Goal: Task Accomplishment & Management: Manage account settings

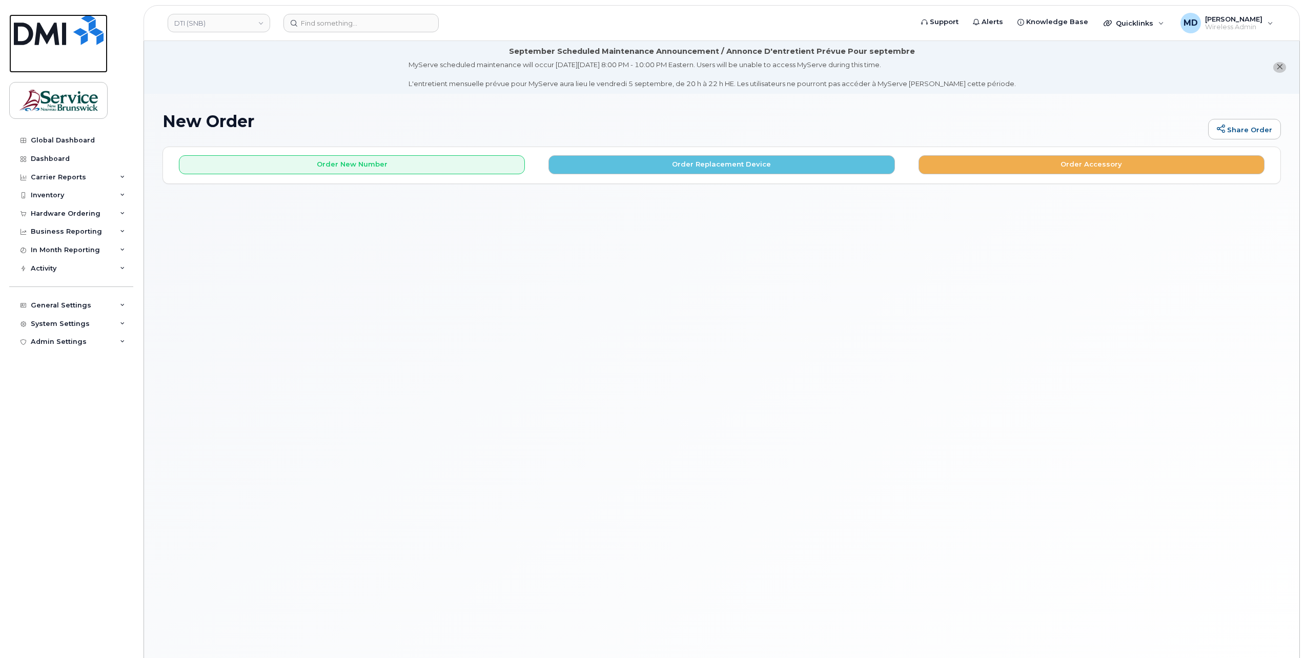
drag, startPoint x: 59, startPoint y: 33, endPoint x: 63, endPoint y: 52, distance: 19.8
click at [59, 33] on img at bounding box center [59, 29] width 90 height 31
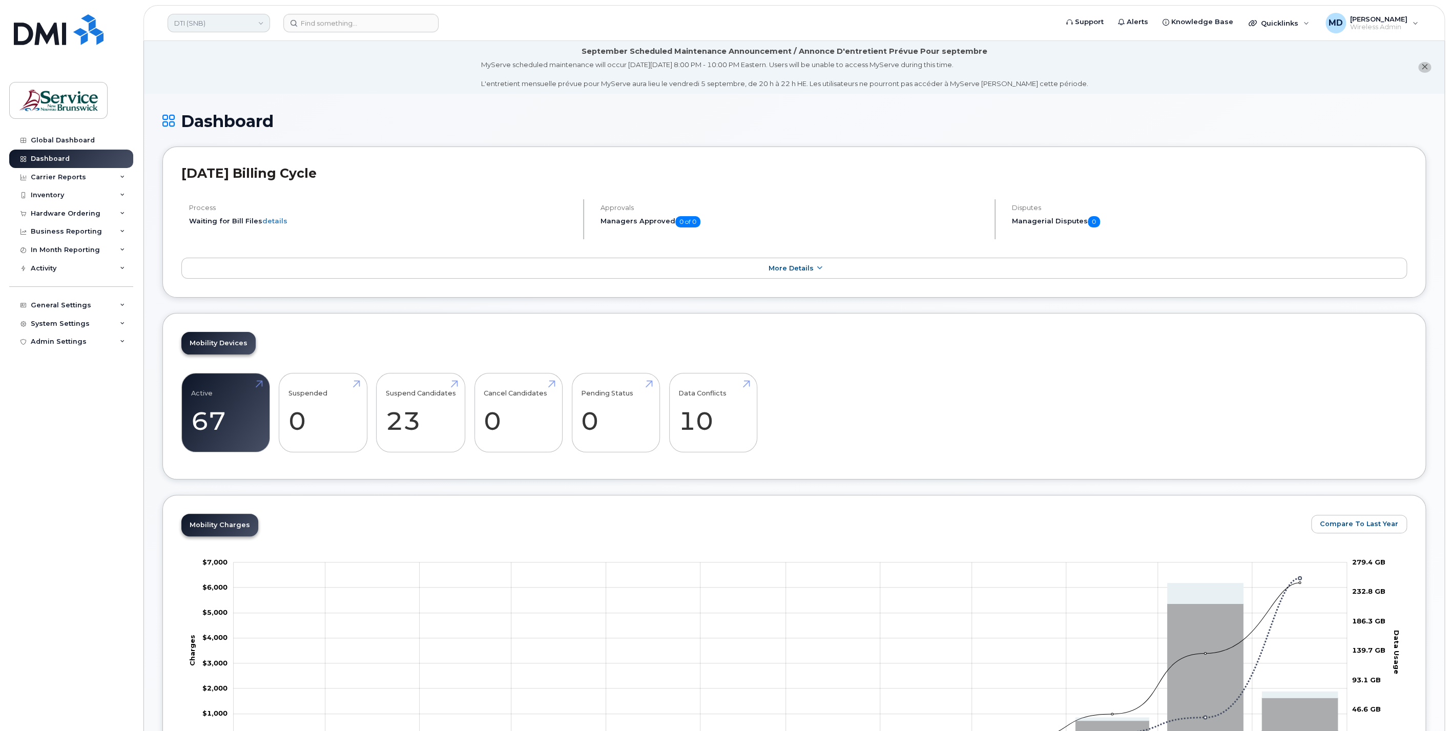
click at [202, 27] on link "DTI (SNB)" at bounding box center [219, 23] width 102 height 18
click at [201, 99] on span "SD (SNB)" at bounding box center [192, 96] width 31 height 10
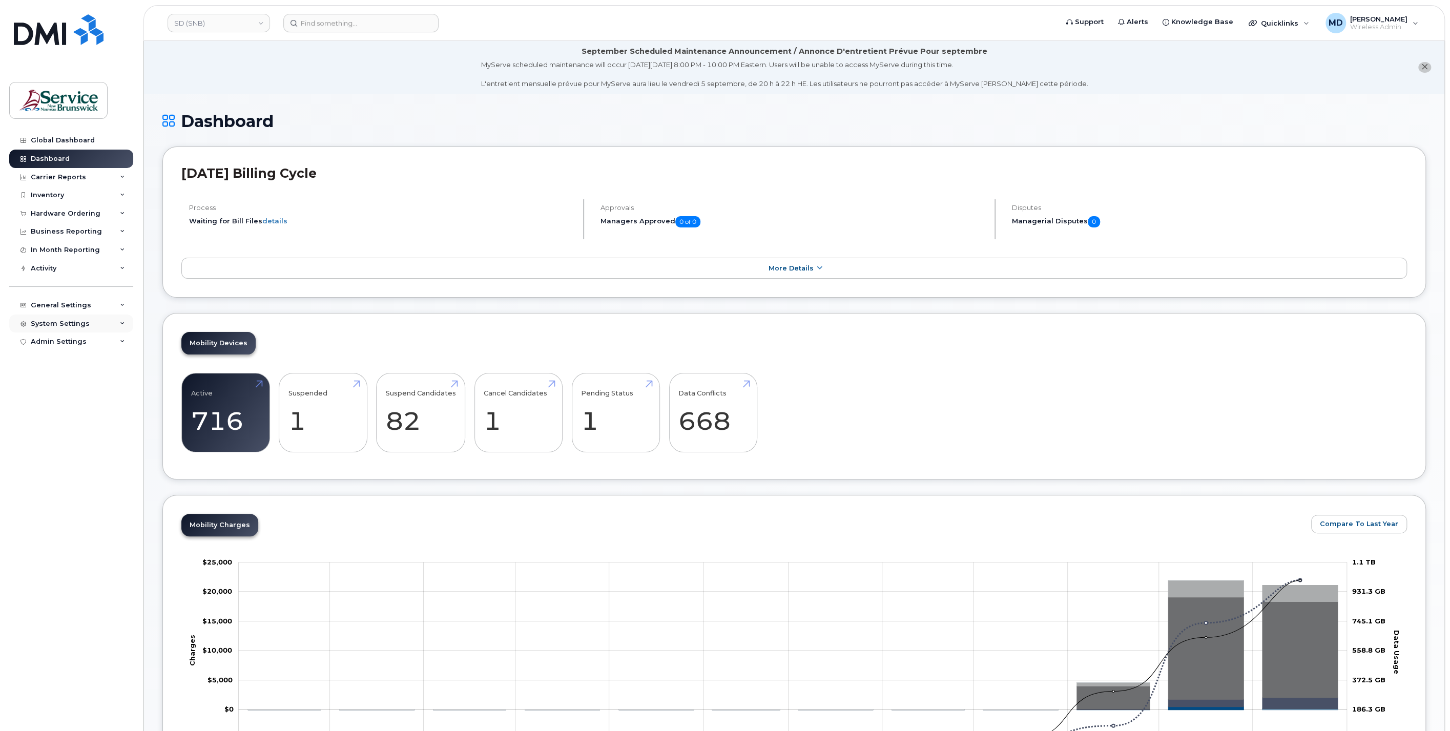
click at [54, 320] on div "System Settings" at bounding box center [60, 324] width 59 height 8
click at [52, 484] on div "Users" at bounding box center [45, 479] width 21 height 9
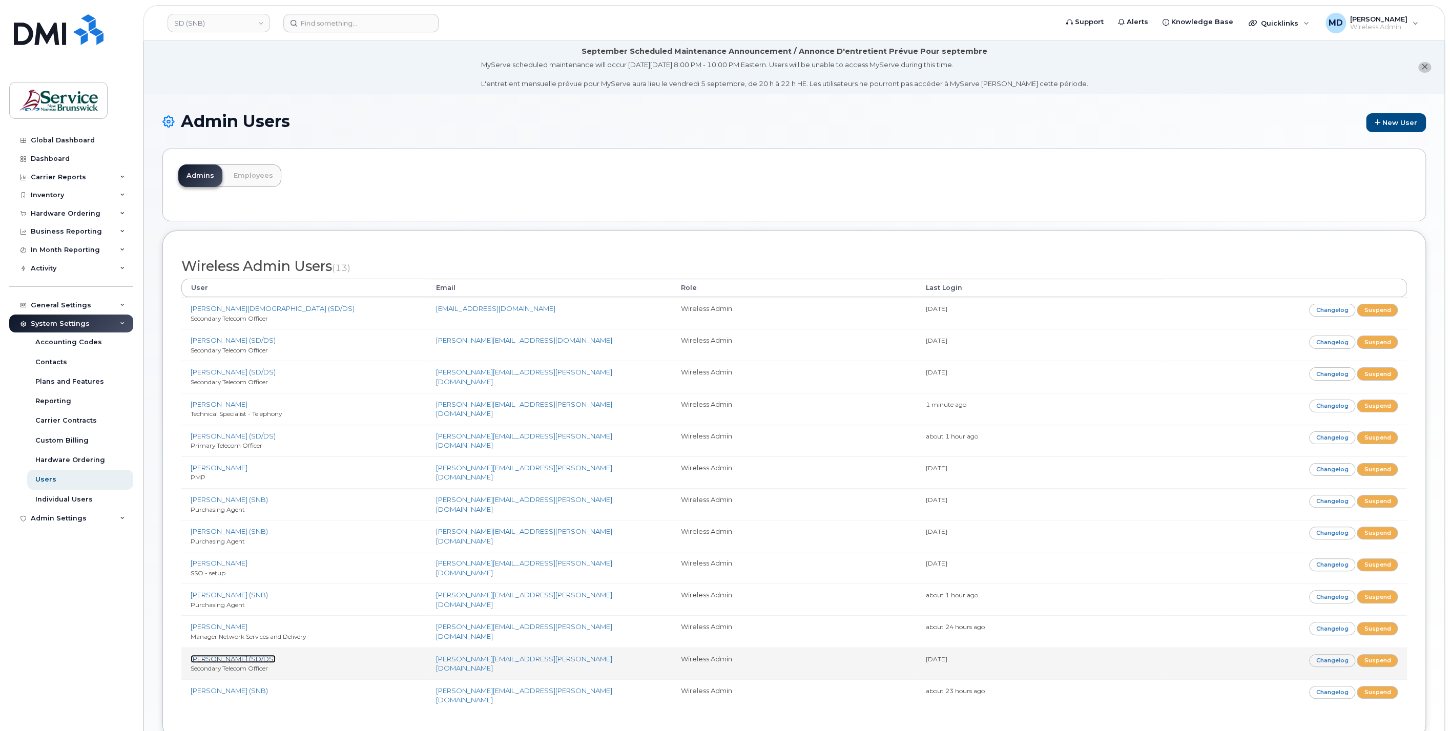
click at [228, 655] on link "[PERSON_NAME] (SD/DS)" at bounding box center [233, 659] width 85 height 8
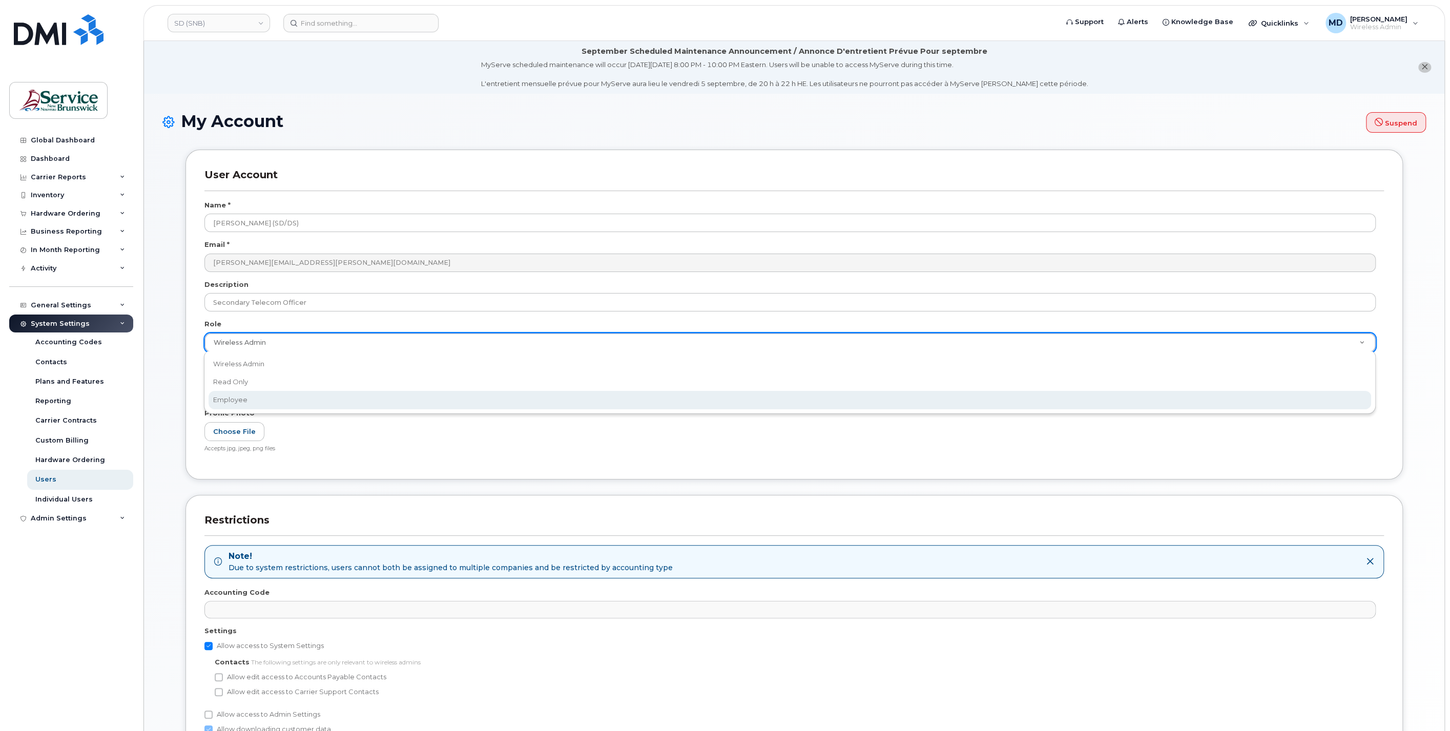
select select "employee"
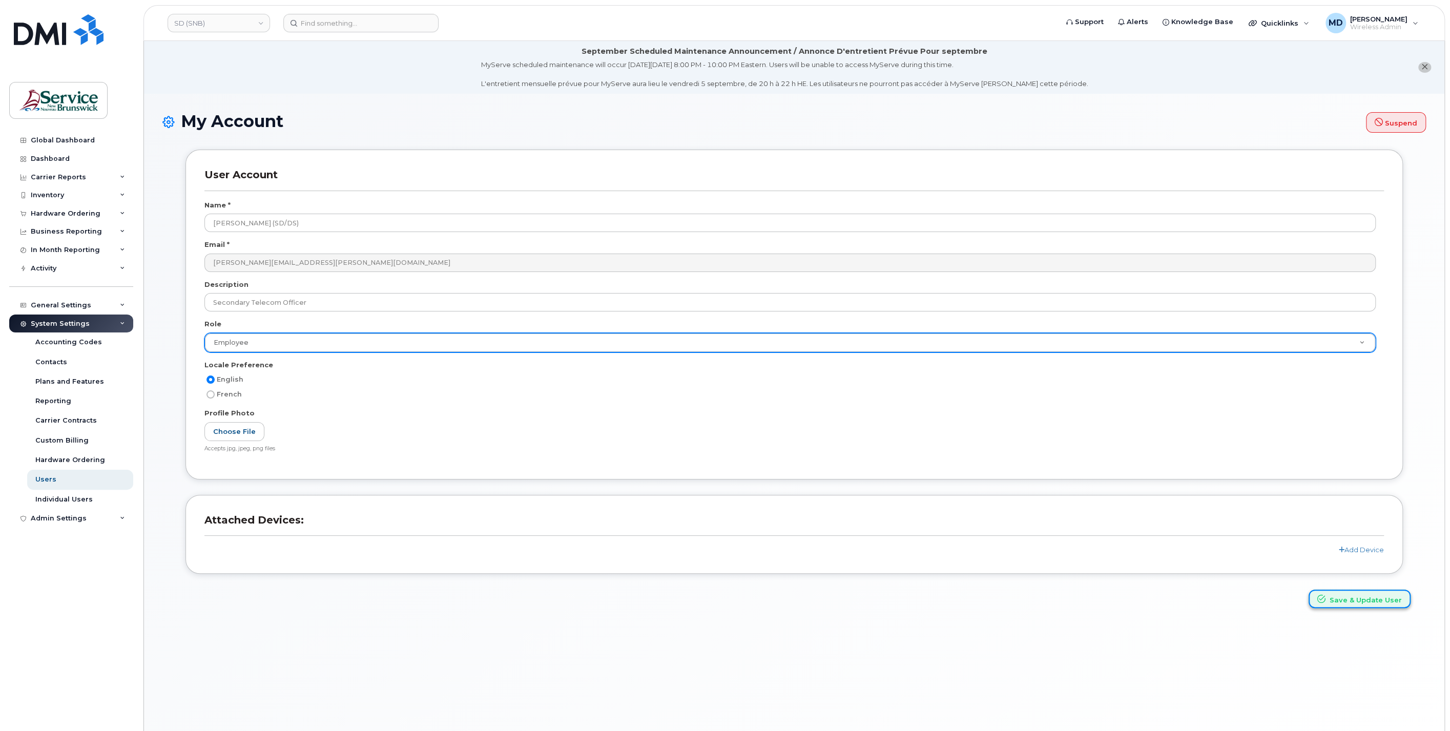
click at [1358, 596] on button "Save & Update User" at bounding box center [1360, 599] width 102 height 19
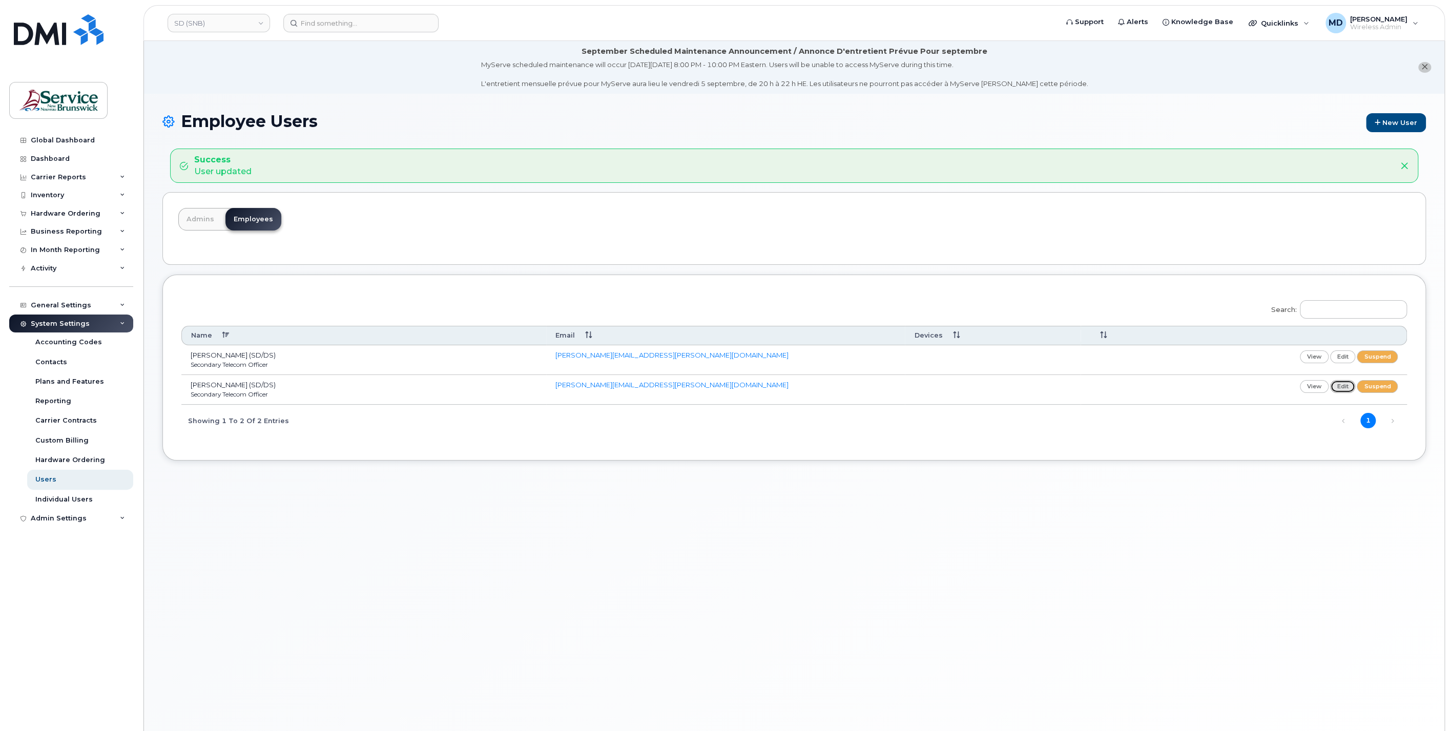
click at [1341, 385] on link "edit" at bounding box center [1343, 386] width 26 height 13
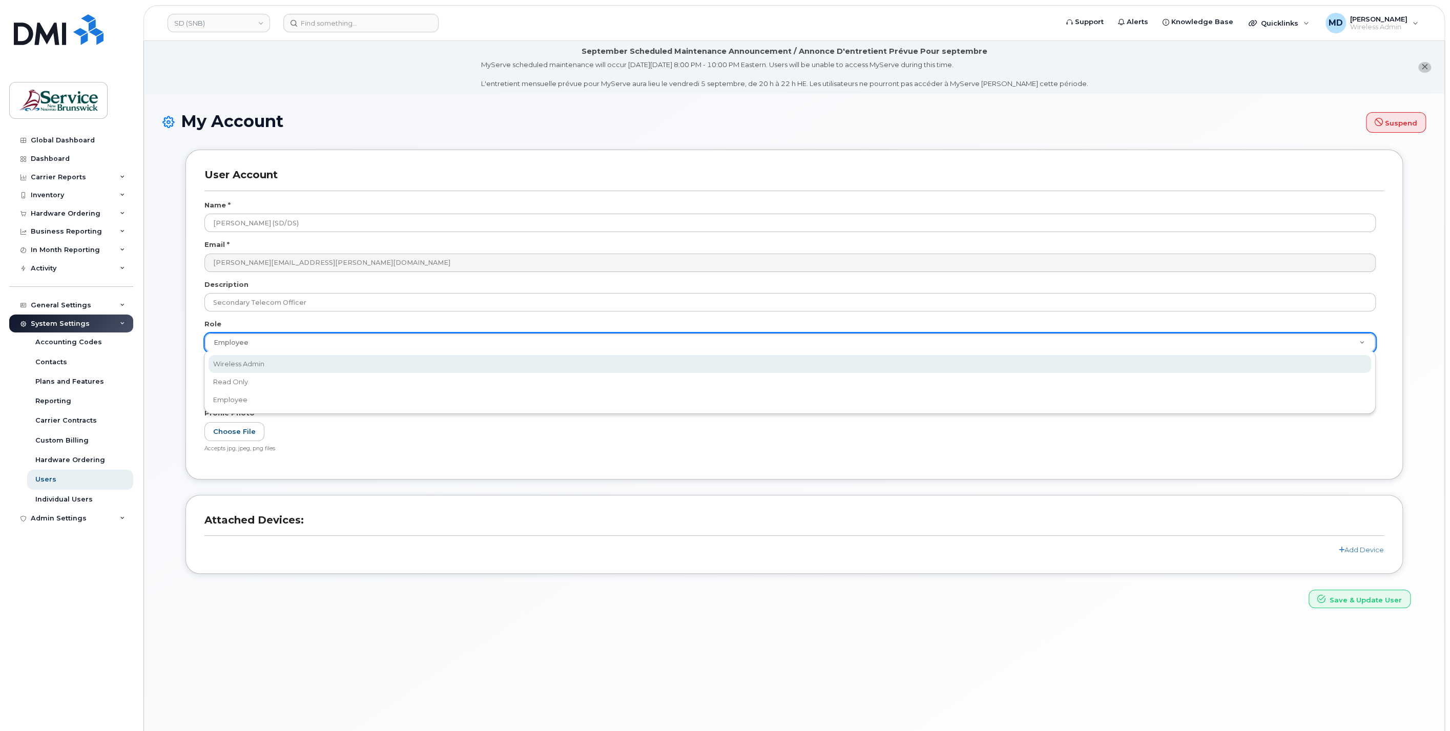
select select "wireless_admin"
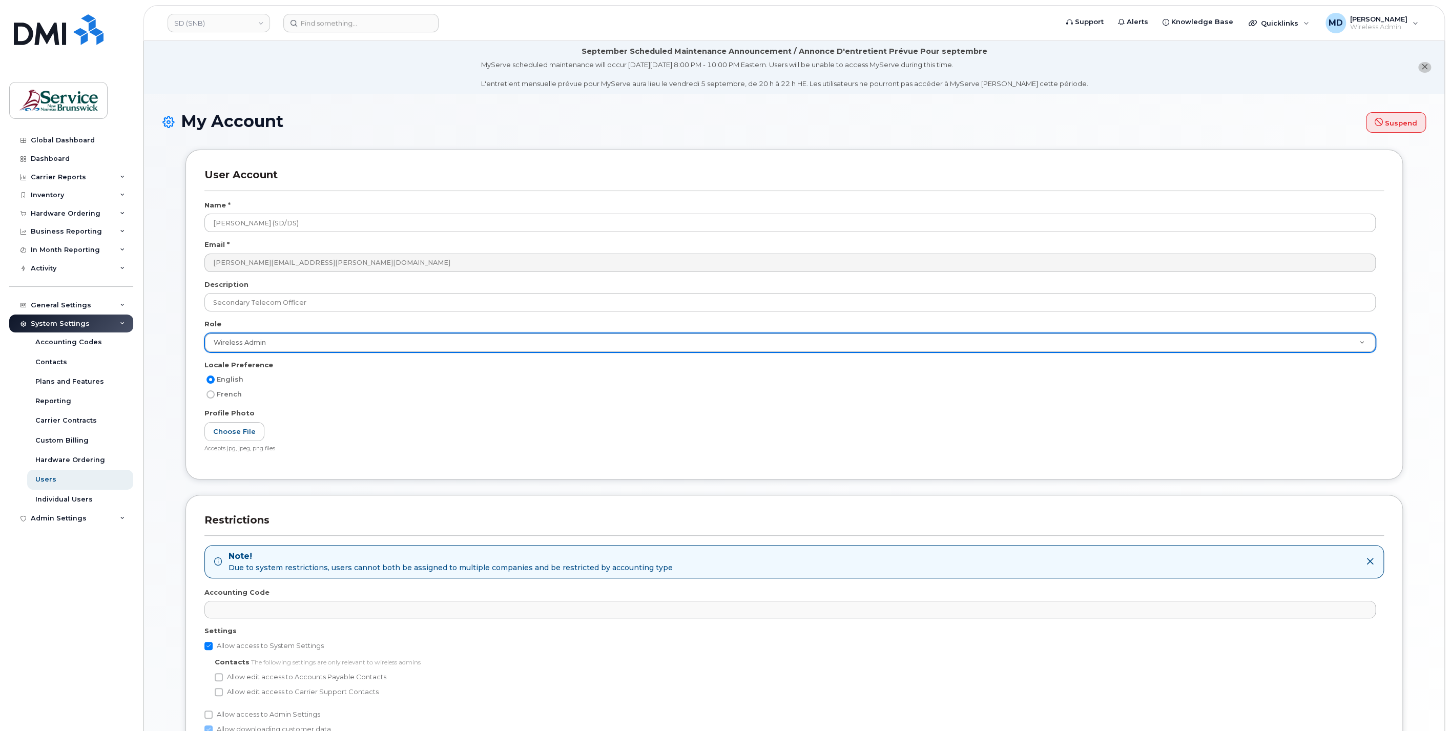
scroll to position [114, 0]
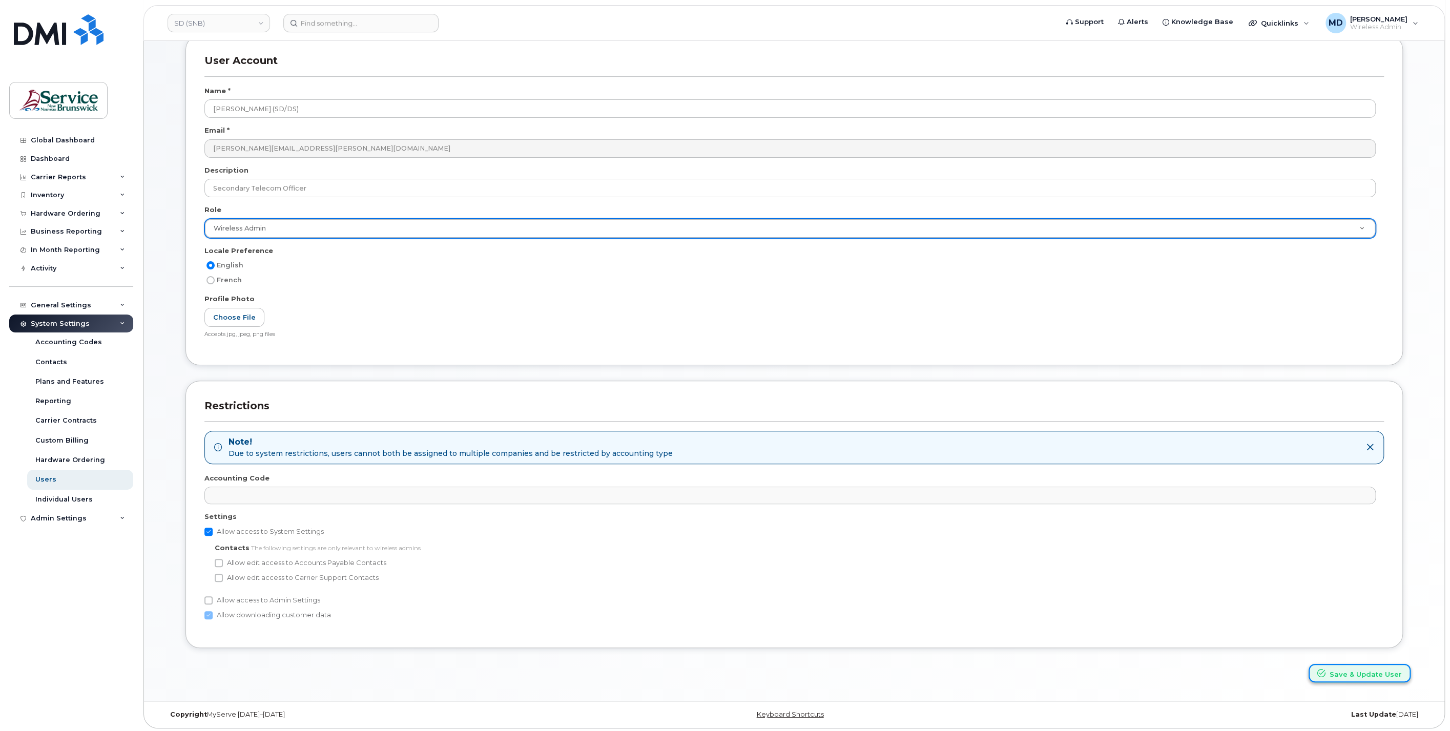
click at [1356, 669] on button "Save & Update User" at bounding box center [1360, 673] width 102 height 19
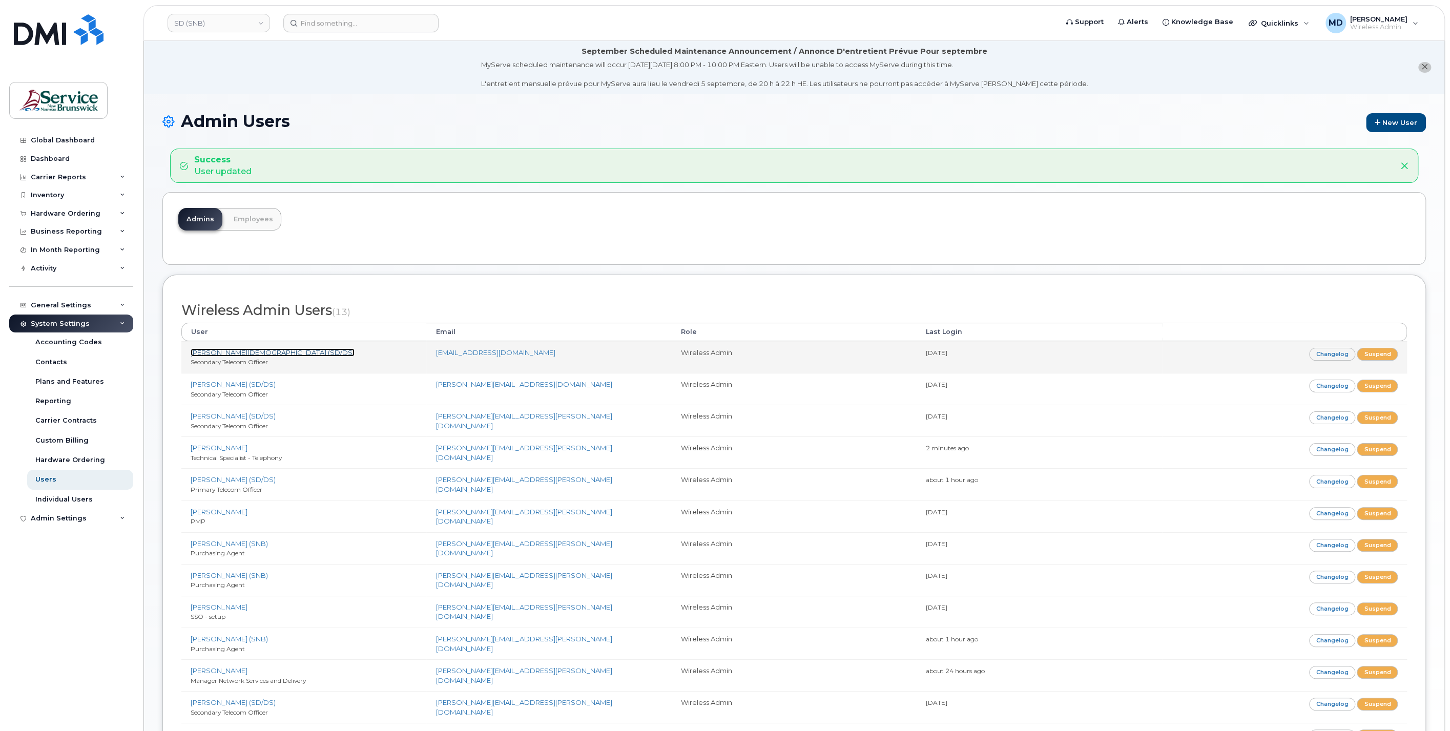
click at [241, 348] on link "[PERSON_NAME][DEMOGRAPHIC_DATA] (SD/DS)" at bounding box center [273, 352] width 164 height 8
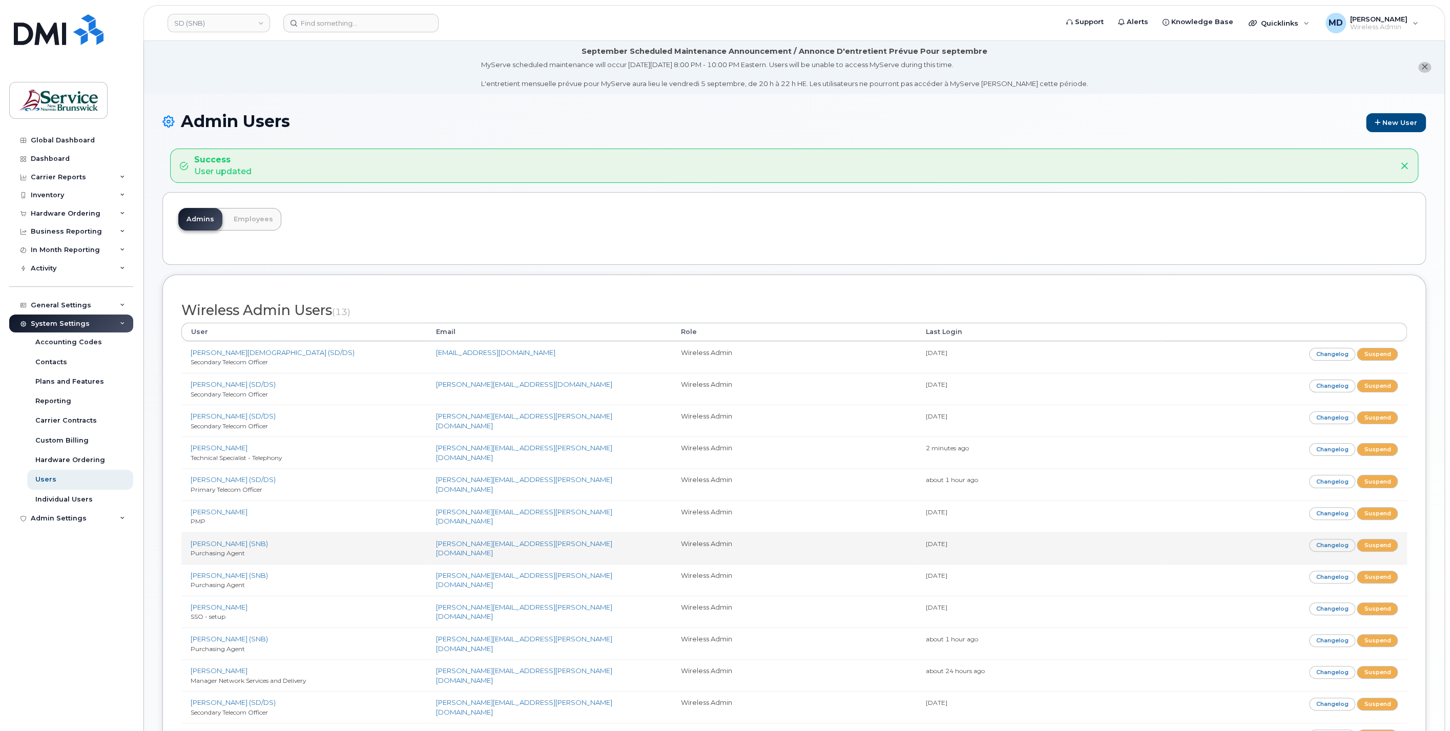
scroll to position [109, 0]
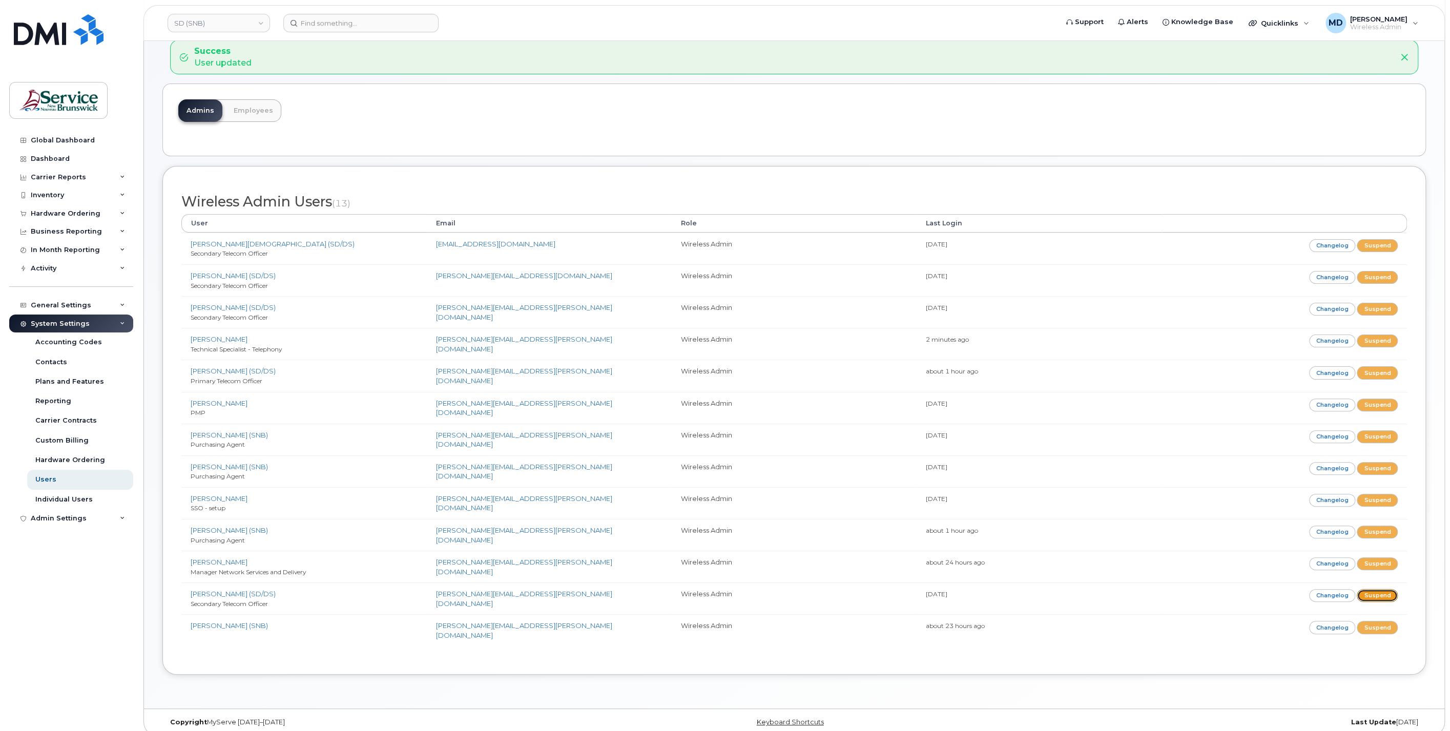
drag, startPoint x: 1378, startPoint y: 595, endPoint x: 763, endPoint y: 55, distance: 818.8
click at [1378, 595] on link "Suspend" at bounding box center [1377, 595] width 41 height 13
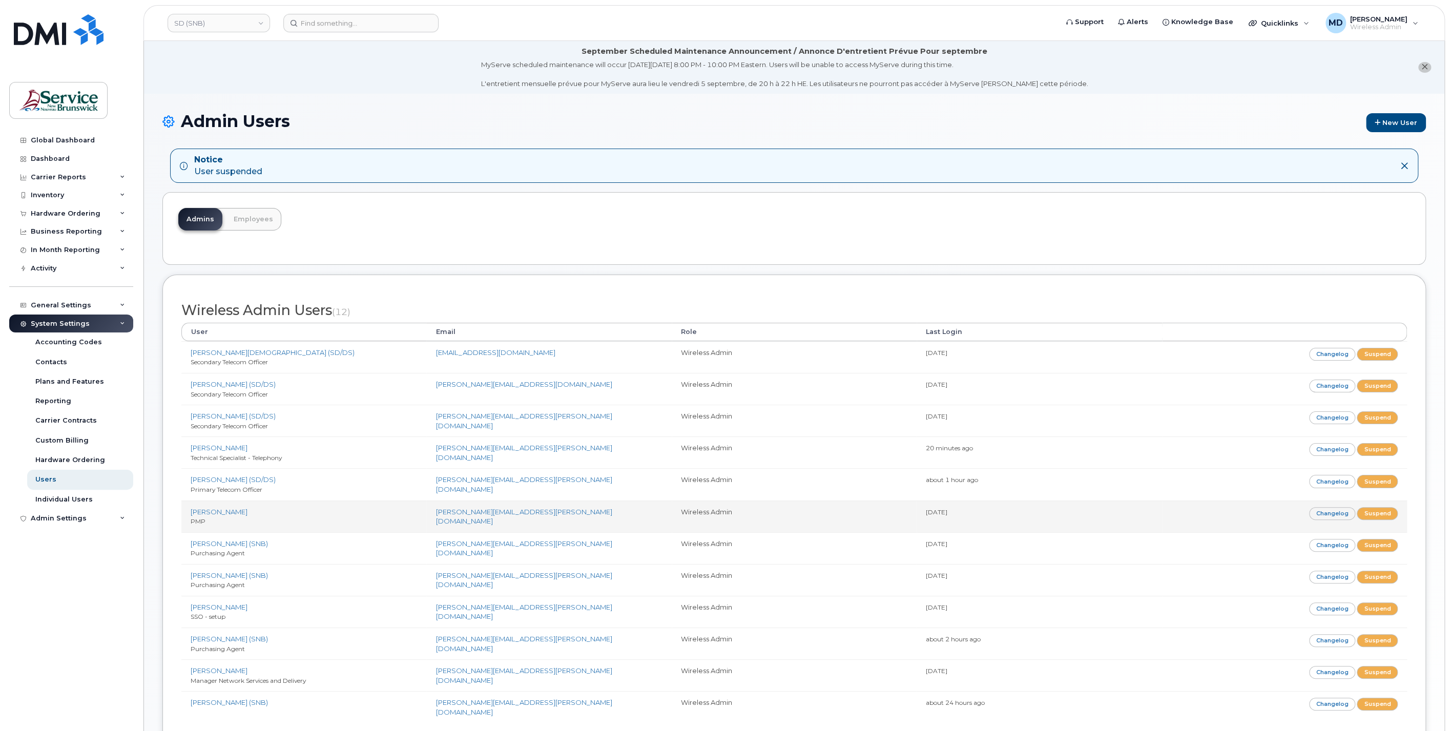
scroll to position [190, 0]
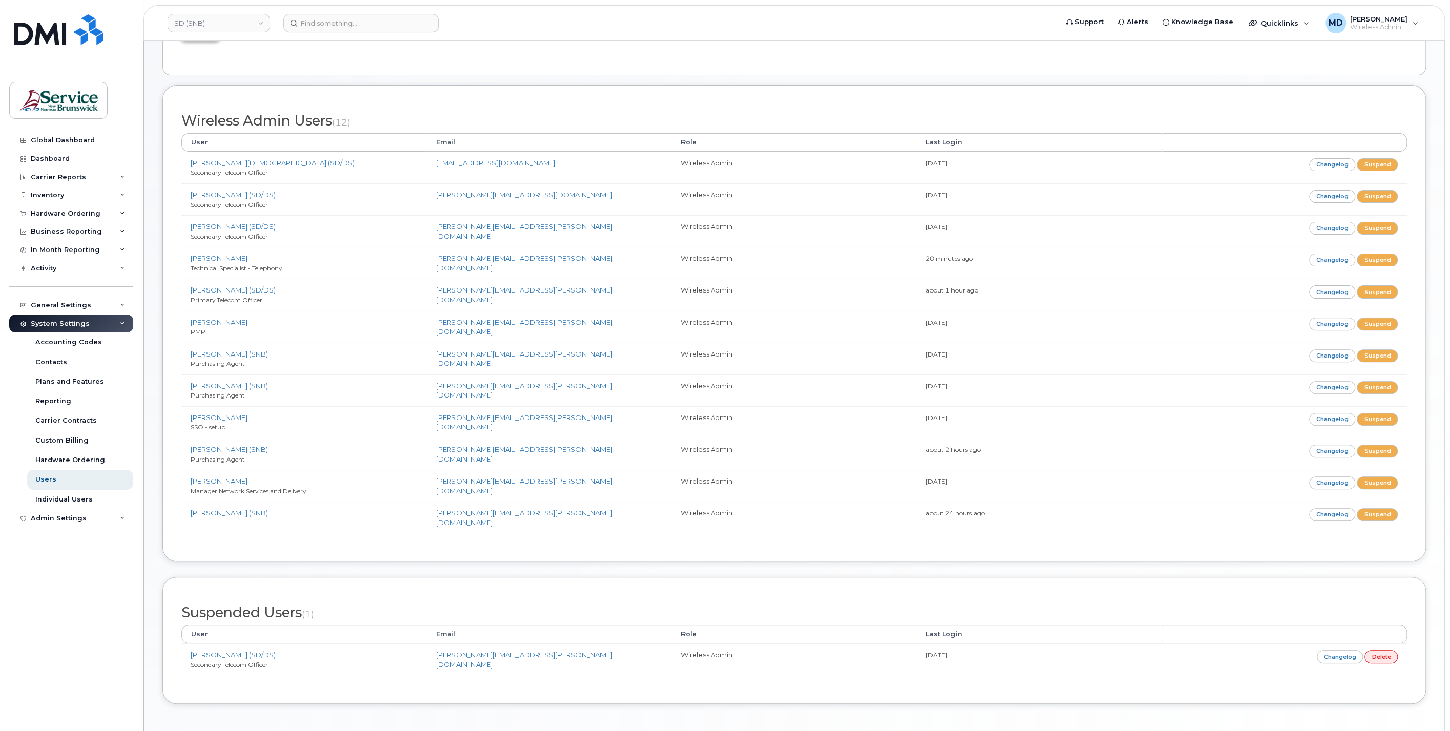
click at [1299, 674] on div "Suspended Users (1) User Email Role Last Login Lofstrom, Erin (SD/DS) Secondary…" at bounding box center [794, 640] width 1226 height 89
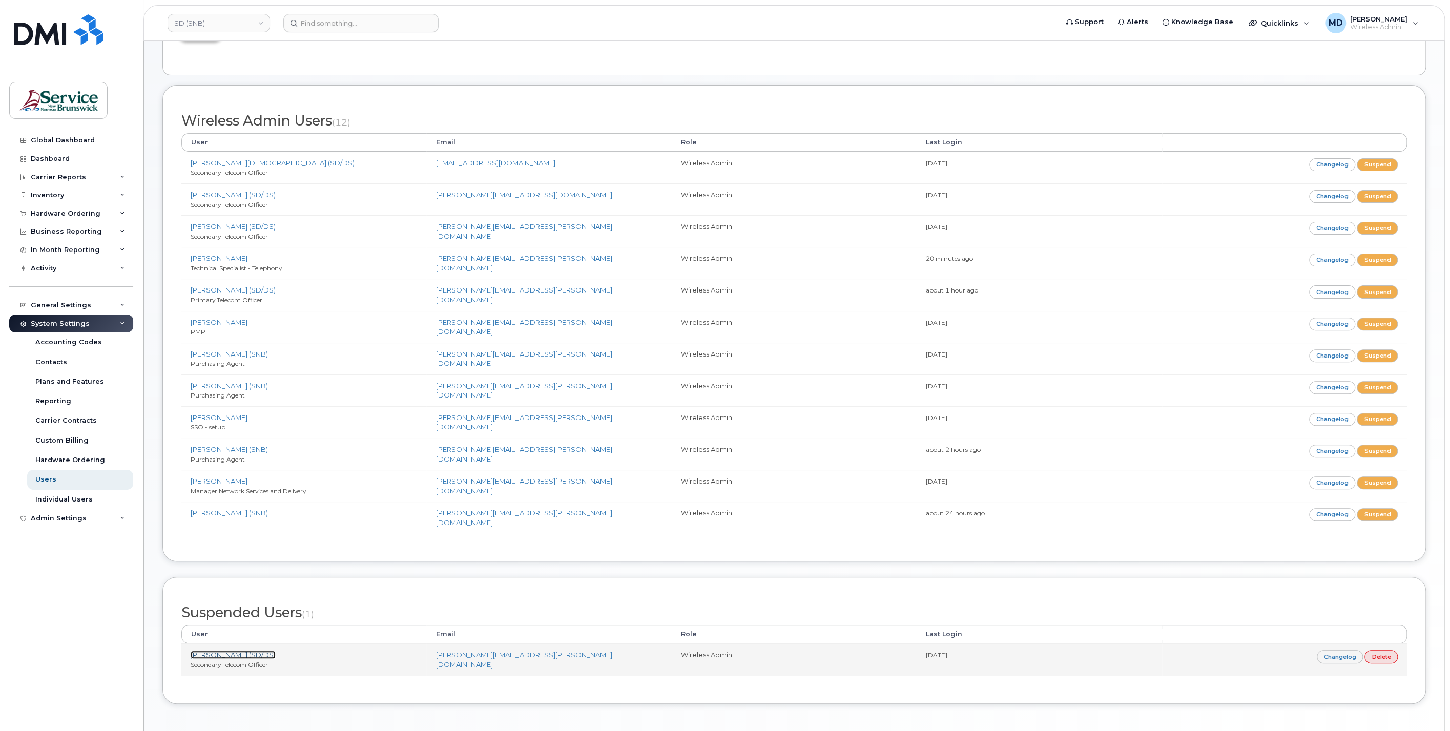
click at [210, 651] on link "[PERSON_NAME] (SD/DS)" at bounding box center [233, 655] width 85 height 8
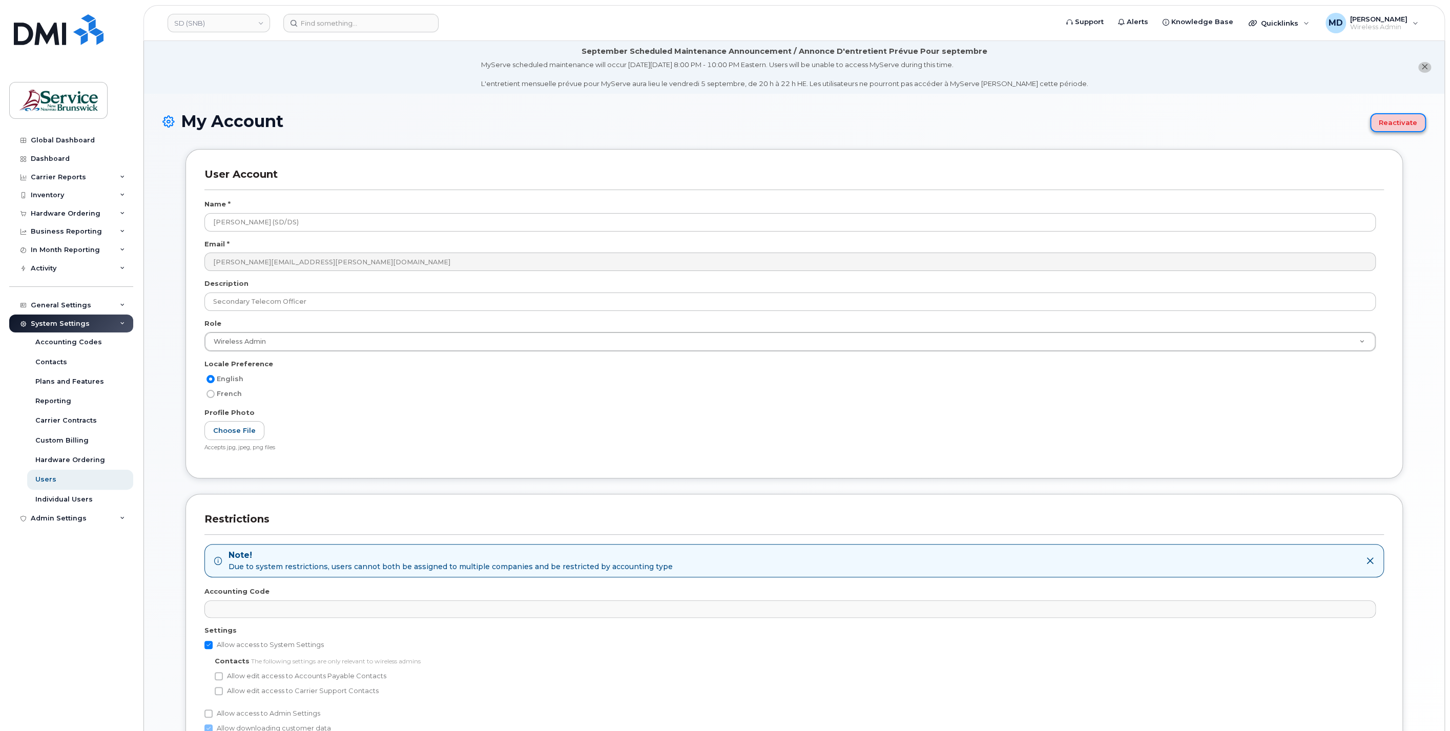
click at [1410, 125] on button "Reactivate" at bounding box center [1398, 122] width 56 height 19
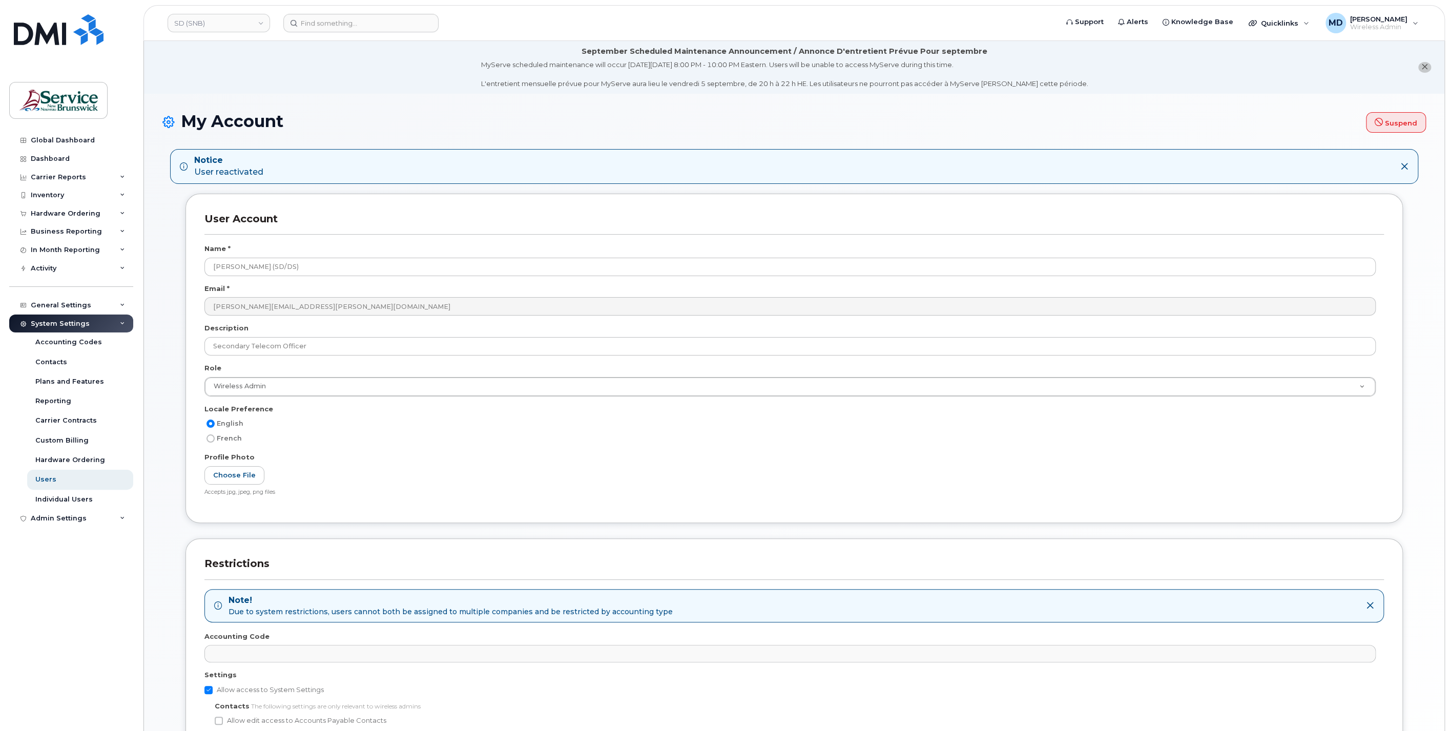
scroll to position [158, 0]
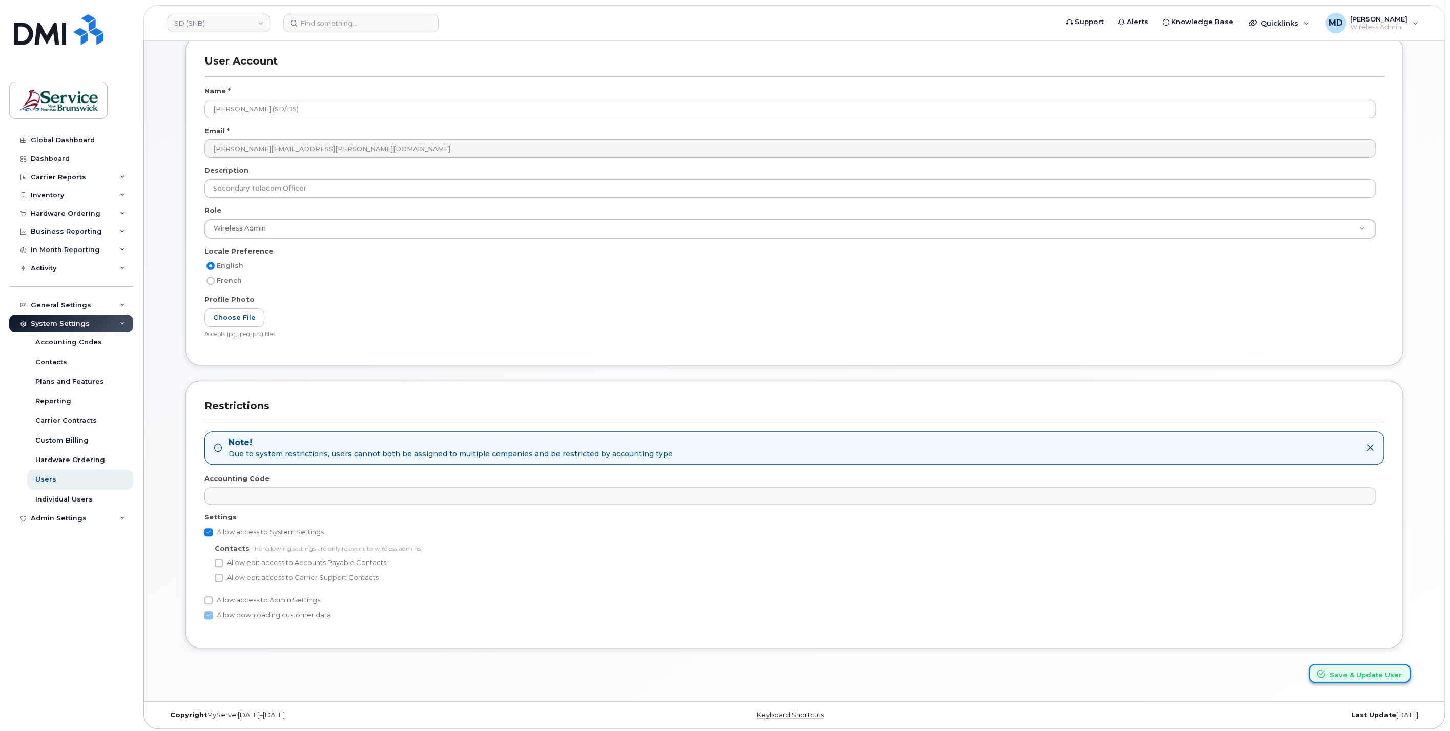
click at [1344, 669] on button "Save & Update User" at bounding box center [1360, 673] width 102 height 19
